Goal: Task Accomplishment & Management: Manage account settings

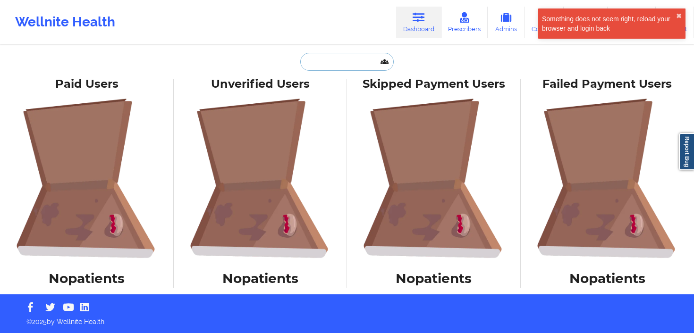
click at [319, 59] on input "text" at bounding box center [346, 62] width 93 height 18
paste input "[EMAIL_ADDRESS][DOMAIN_NAME]"
type input "[EMAIL_ADDRESS][DOMAIN_NAME]"
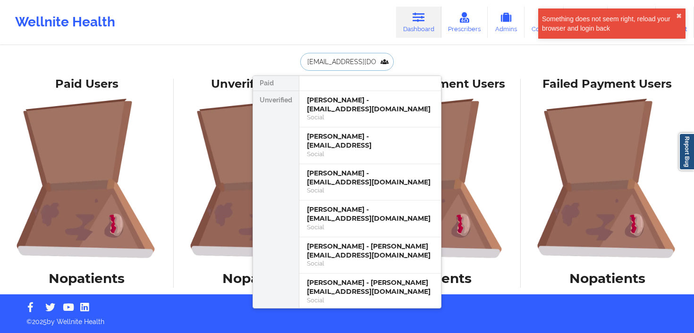
scroll to position [0, 19]
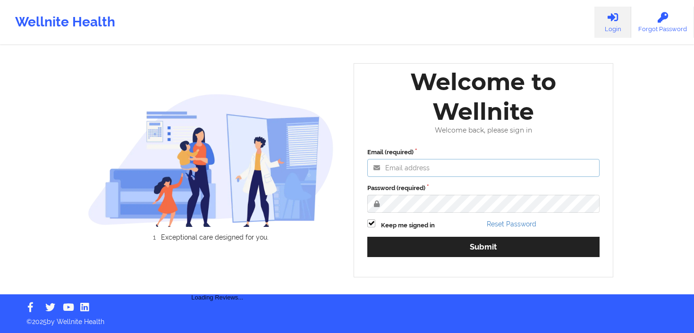
click at [406, 176] on input "Email (required)" at bounding box center [483, 168] width 232 height 18
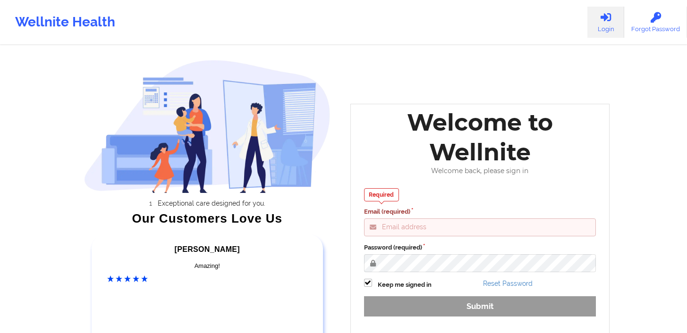
type input "gabrielle.macasaquit@wellnite.com"
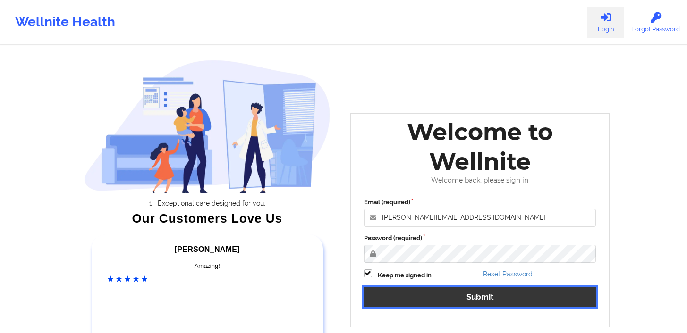
click at [501, 291] on button "Submit" at bounding box center [480, 297] width 232 height 20
